Goal: Navigation & Orientation: Find specific page/section

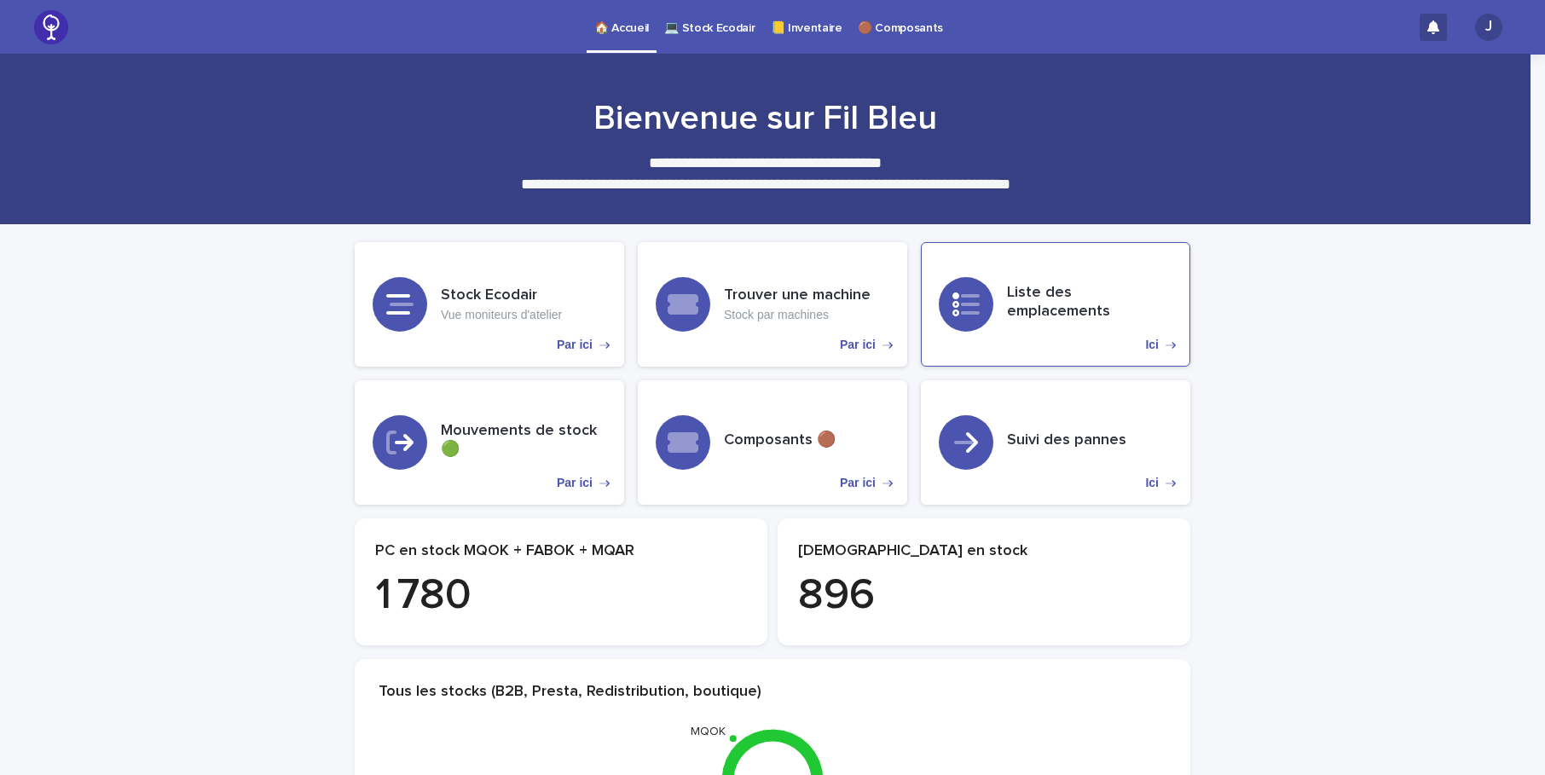
click at [1035, 303] on h3 "Liste des emplacements" at bounding box center [1089, 302] width 165 height 37
